Goal: Task Accomplishment & Management: Manage account settings

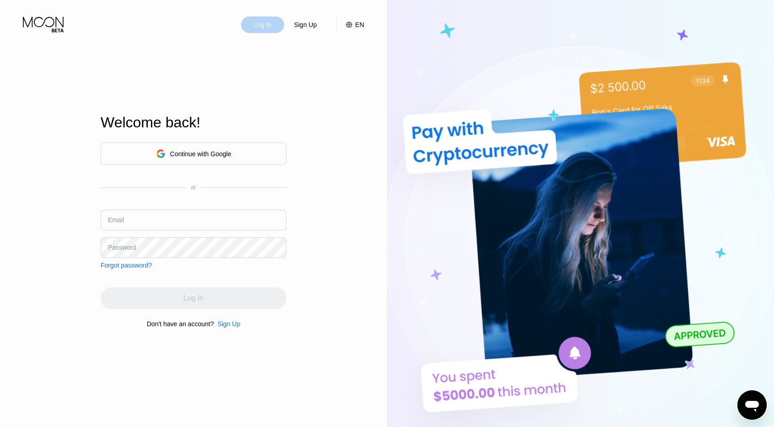
click at [255, 25] on div "Log In" at bounding box center [263, 24] width 20 height 9
click at [206, 216] on input "text" at bounding box center [194, 220] width 186 height 21
click at [170, 220] on input "text" at bounding box center [194, 220] width 186 height 21
paste input "[EMAIL_ADDRESS][DOMAIN_NAME]"
type input "[EMAIL_ADDRESS][DOMAIN_NAME]"
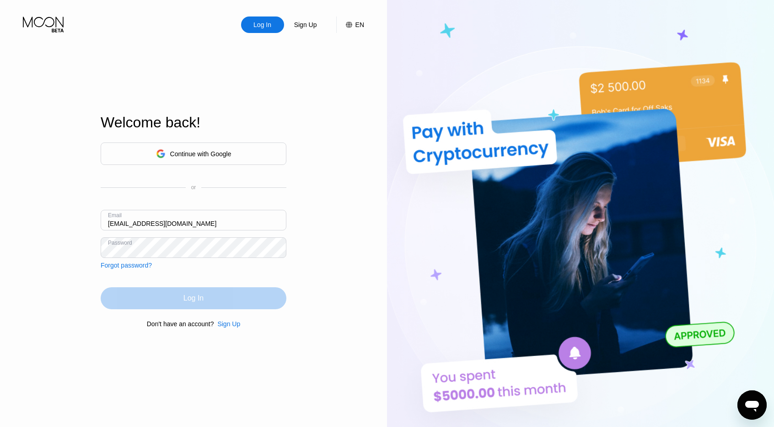
click at [200, 295] on div "Log In" at bounding box center [194, 297] width 20 height 9
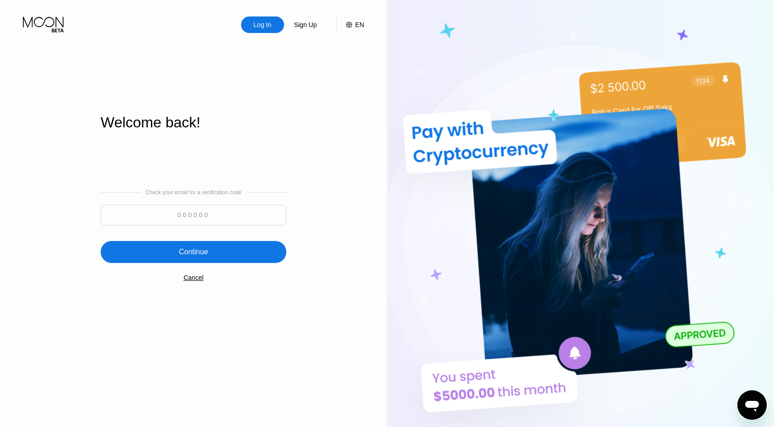
click at [183, 214] on input at bounding box center [194, 215] width 186 height 21
type input "958761"
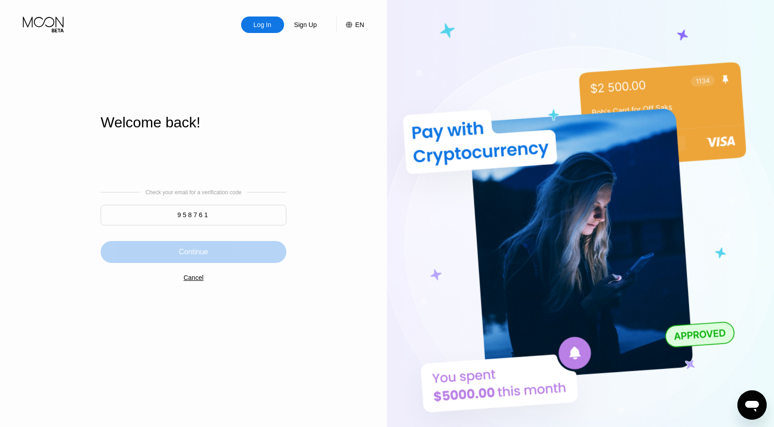
click at [196, 253] on div "Continue" at bounding box center [193, 251] width 29 height 9
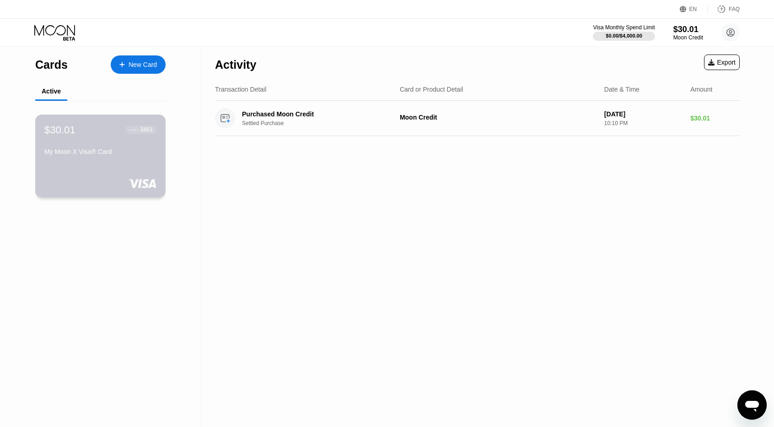
click at [87, 155] on div "My Moon X Visa® Card" at bounding box center [100, 151] width 112 height 7
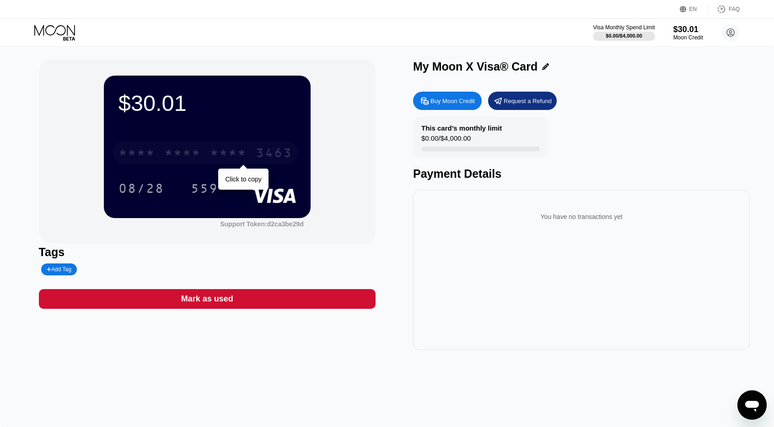
click at [198, 156] on div "* * * *" at bounding box center [182, 153] width 37 height 15
click at [238, 152] on div "2608" at bounding box center [228, 153] width 37 height 15
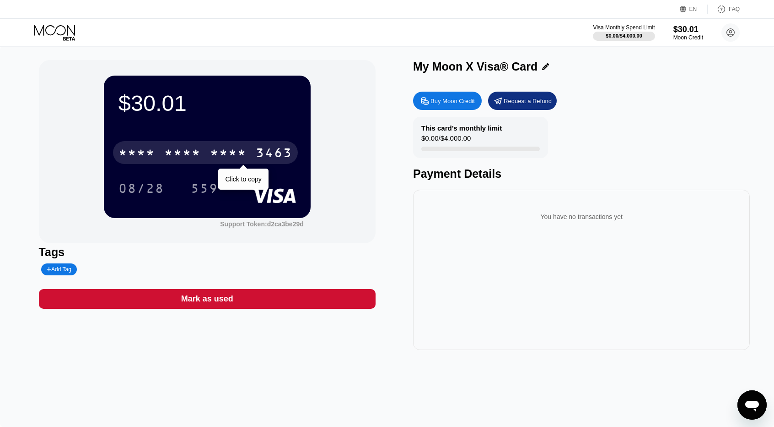
click at [238, 152] on div "* * * *" at bounding box center [228, 153] width 37 height 15
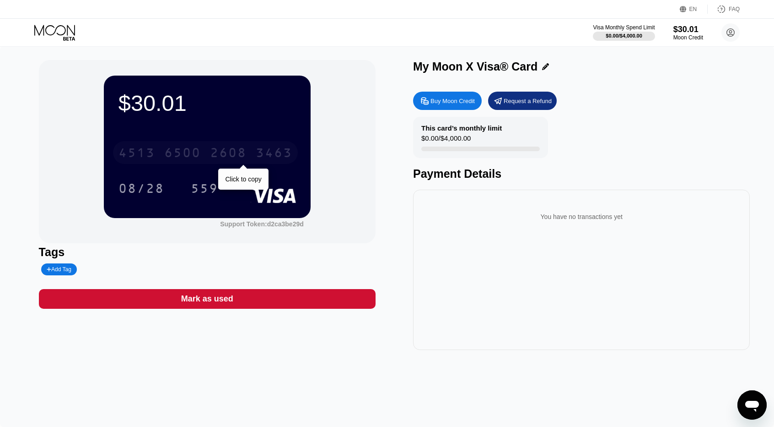
click at [295, 156] on div "[CREDIT_CARD_NUMBER]" at bounding box center [205, 152] width 185 height 23
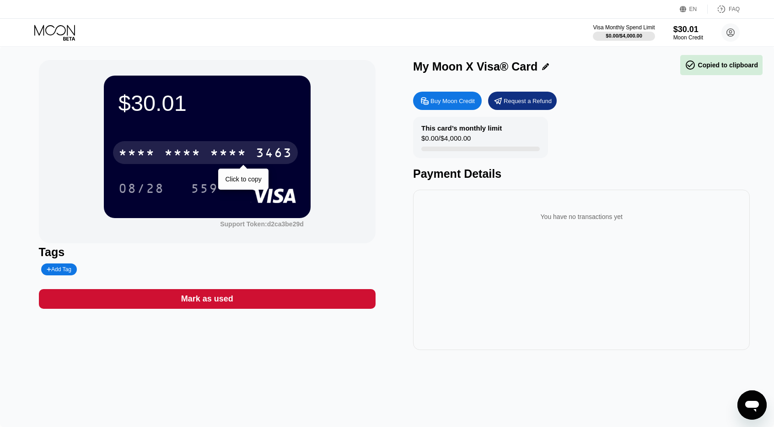
click at [295, 156] on div "* * * * * * * * * * * * 3463" at bounding box center [205, 152] width 185 height 23
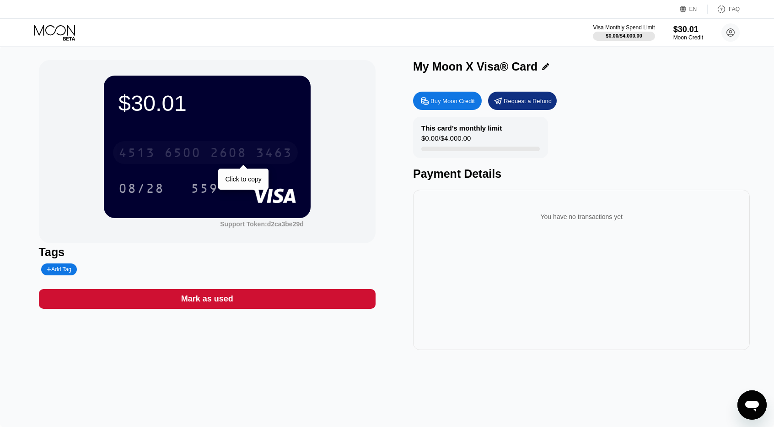
drag, startPoint x: 295, startPoint y: 156, endPoint x: 289, endPoint y: 156, distance: 6.0
click at [289, 156] on div "[CREDIT_CARD_NUMBER]" at bounding box center [205, 152] width 185 height 23
click at [289, 156] on div "3463" at bounding box center [274, 153] width 37 height 15
